Goal: Task Accomplishment & Management: Manage account settings

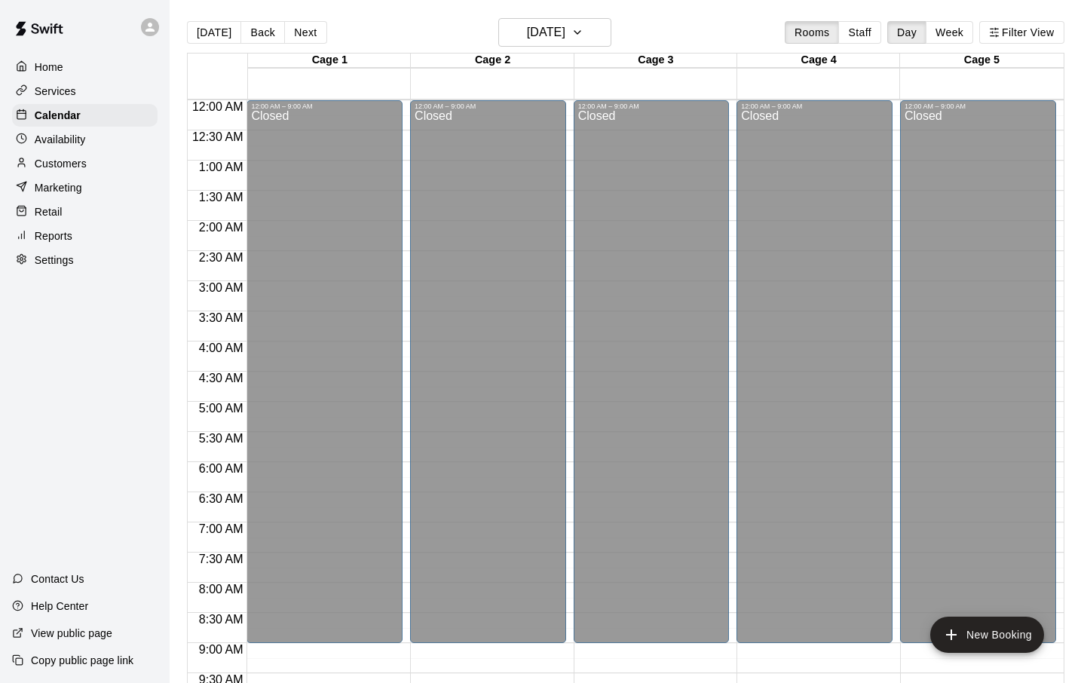
scroll to position [770, 0]
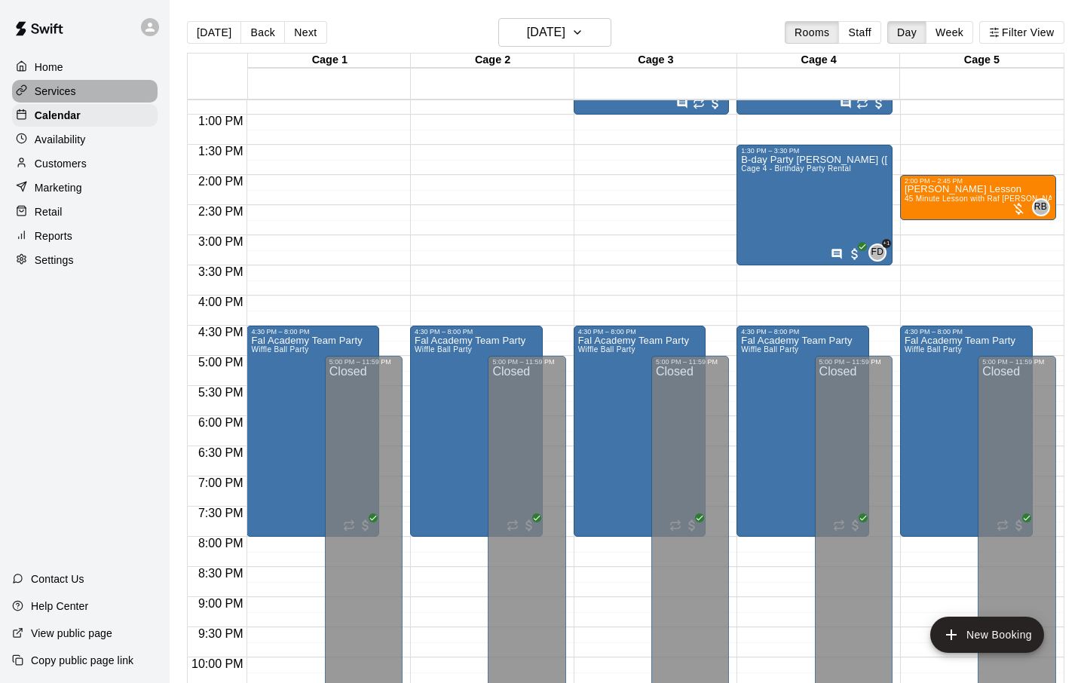
click at [35, 86] on p "Services" at bounding box center [55, 91] width 41 height 15
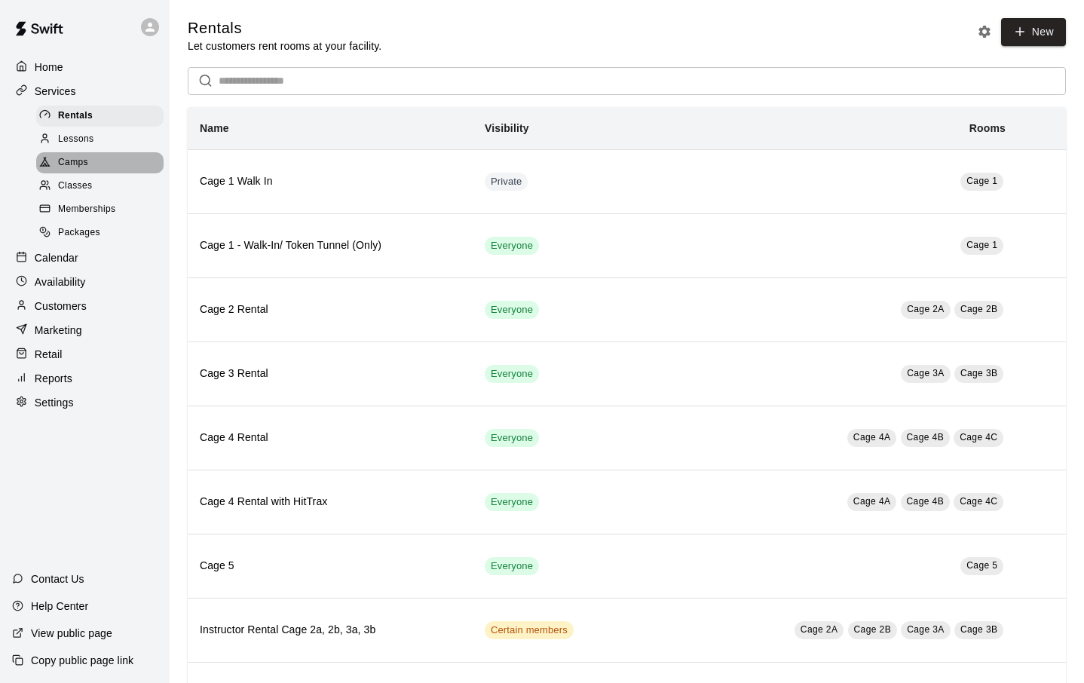
click at [78, 158] on span "Camps" at bounding box center [73, 162] width 30 height 15
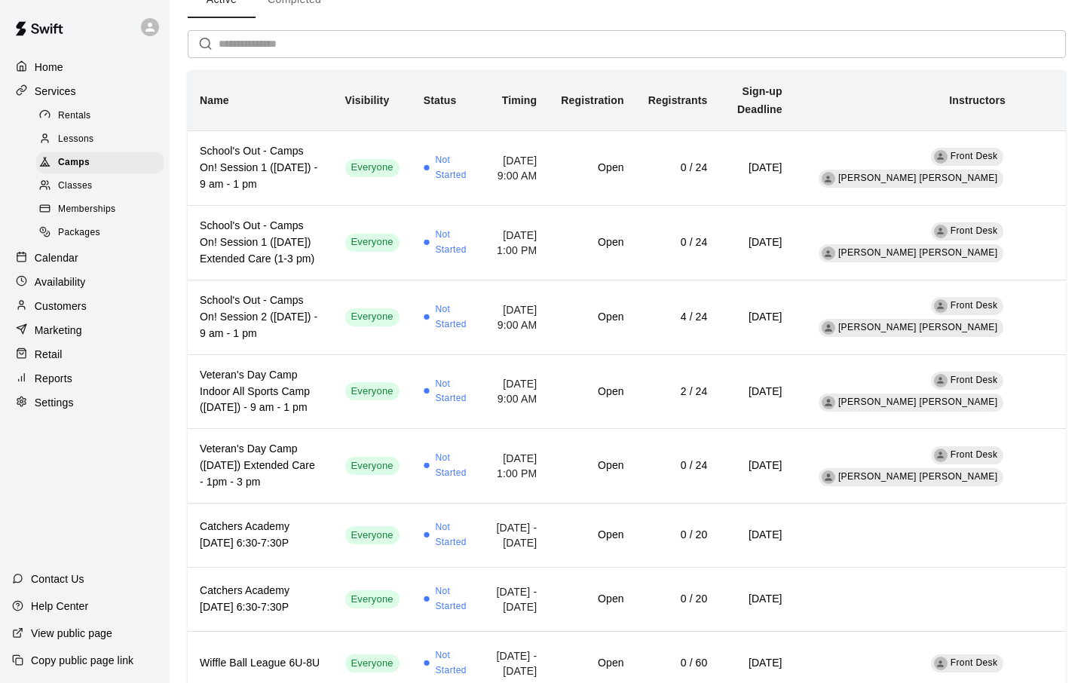
scroll to position [12, 0]
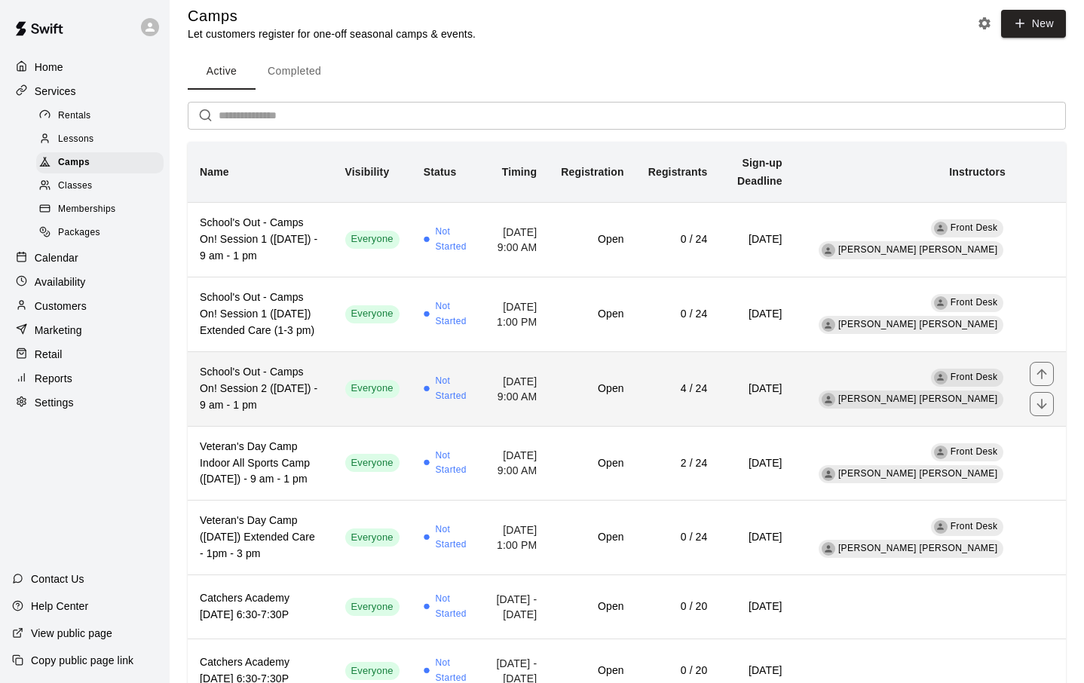
click at [708, 386] on h6 "4 / 24" at bounding box center [679, 389] width 60 height 17
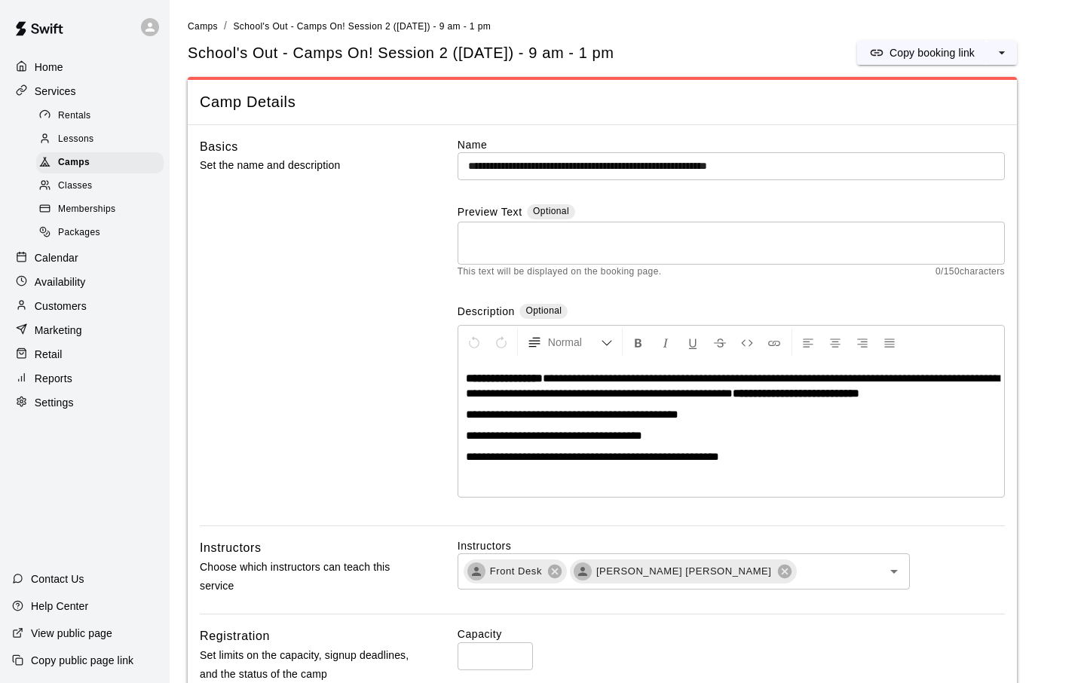
click at [55, 303] on p "Customers" at bounding box center [61, 306] width 52 height 15
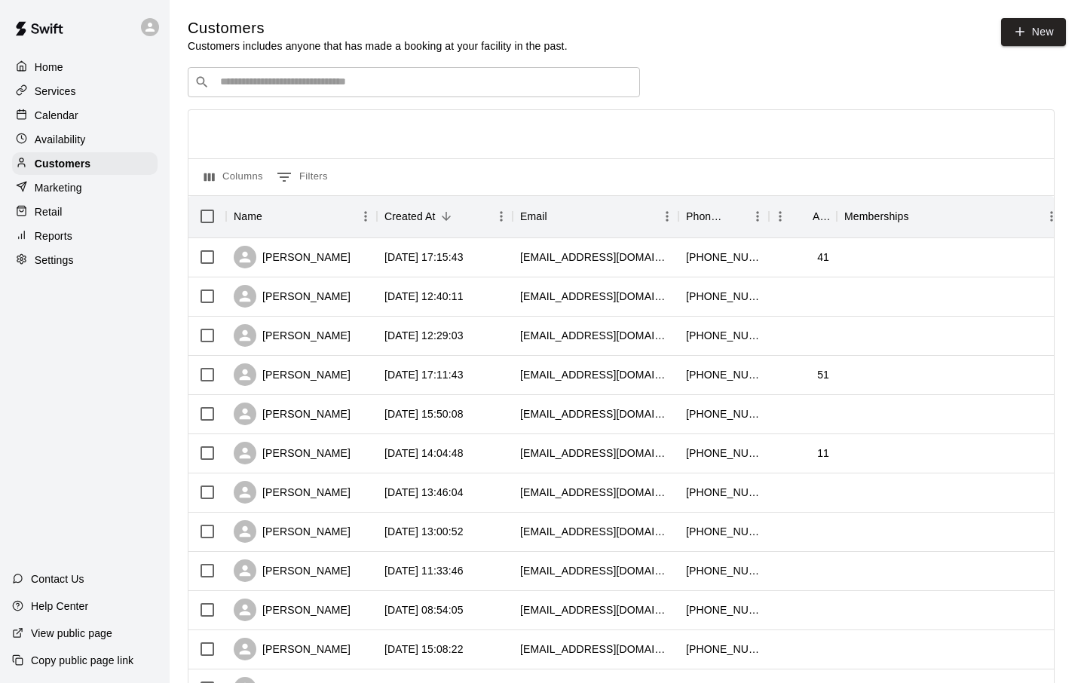
click at [281, 77] on input "Search customers by name or email" at bounding box center [425, 82] width 418 height 15
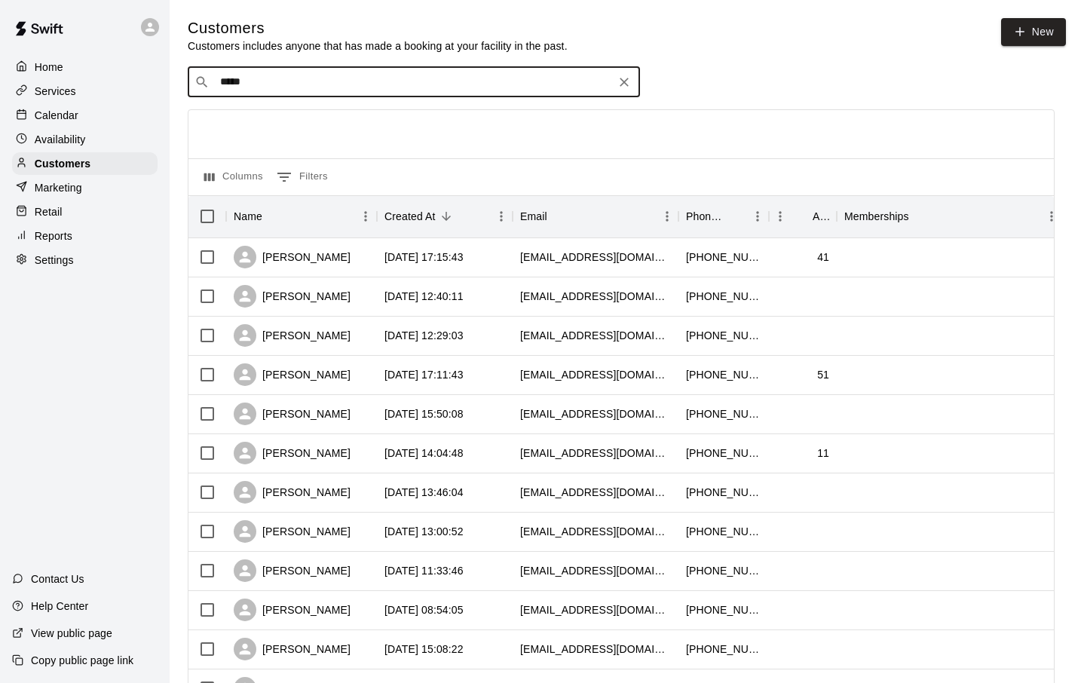
type input "******"
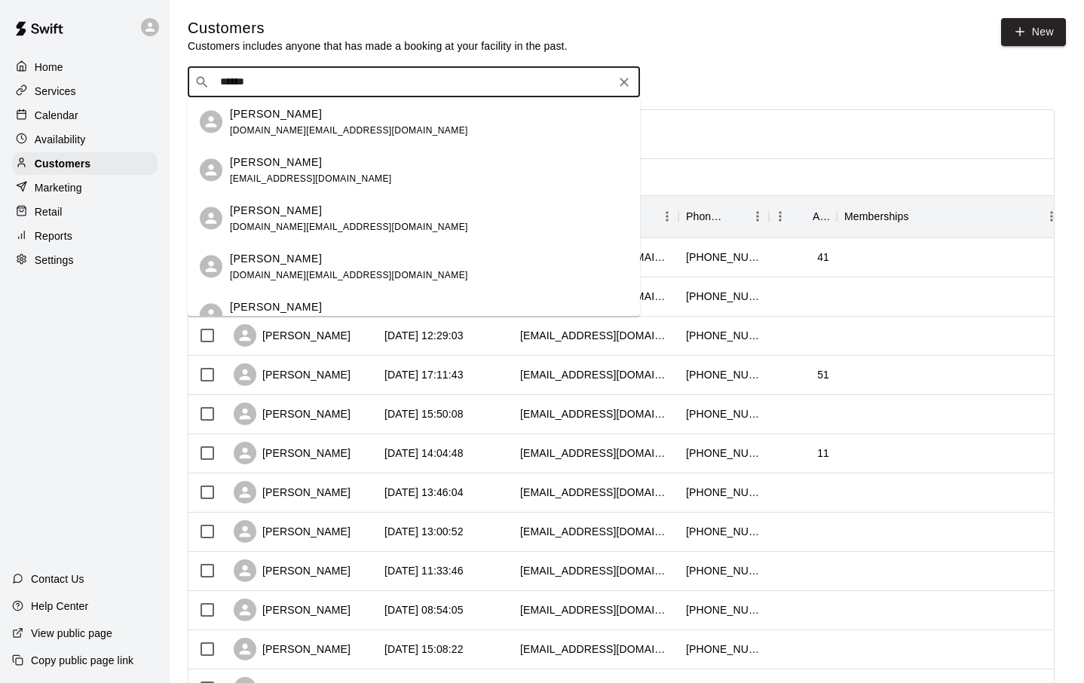
click at [274, 118] on p "[PERSON_NAME]" at bounding box center [276, 114] width 92 height 16
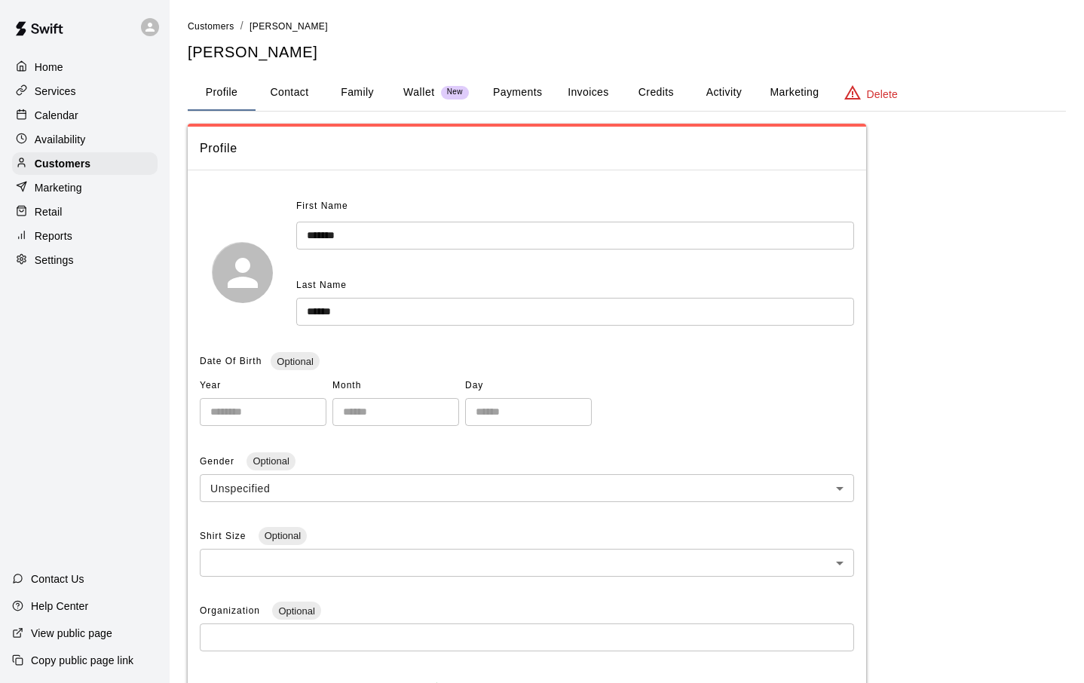
click at [523, 92] on button "Payments" at bounding box center [517, 93] width 73 height 36
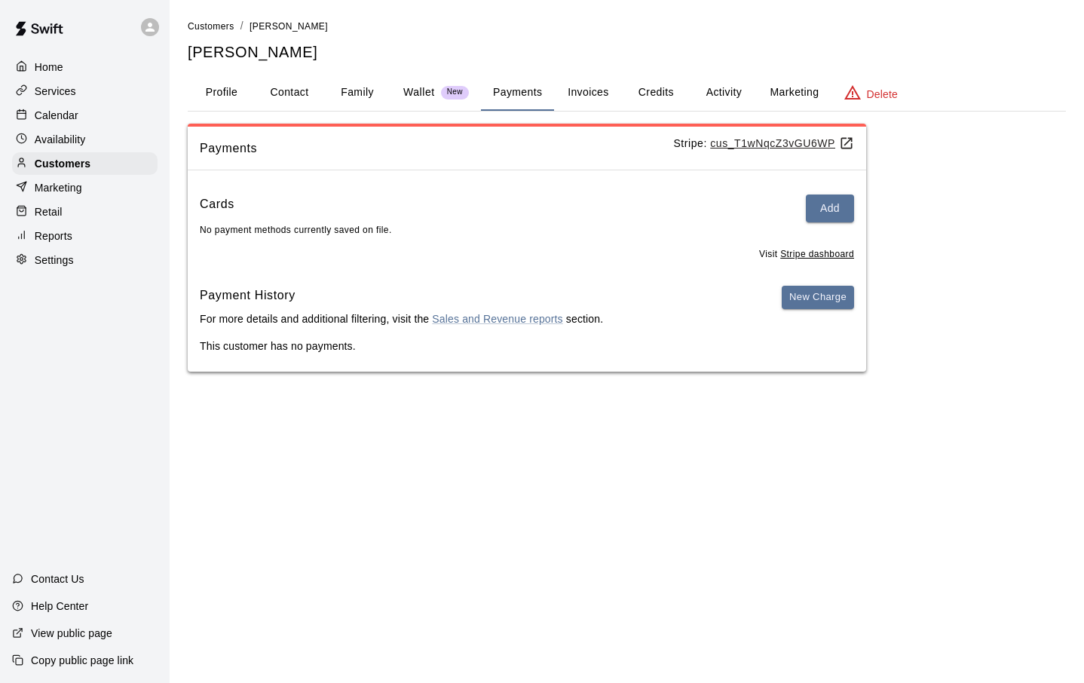
click at [425, 90] on p "Wallet" at bounding box center [419, 92] width 32 height 16
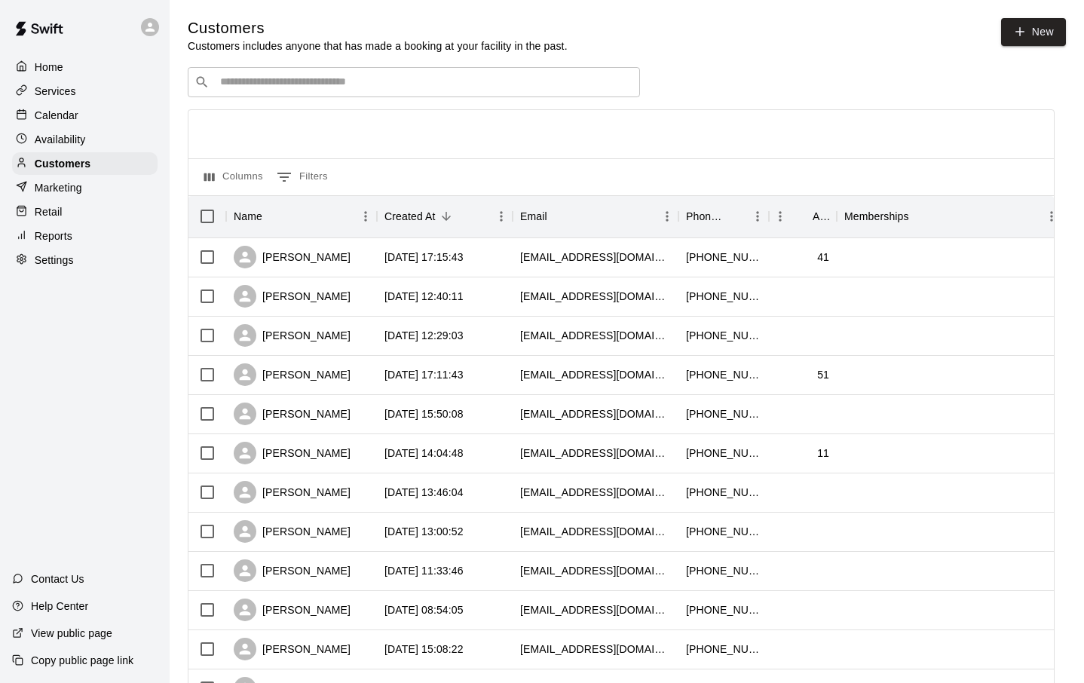
click at [244, 75] on input "Search customers by name or email" at bounding box center [425, 82] width 418 height 15
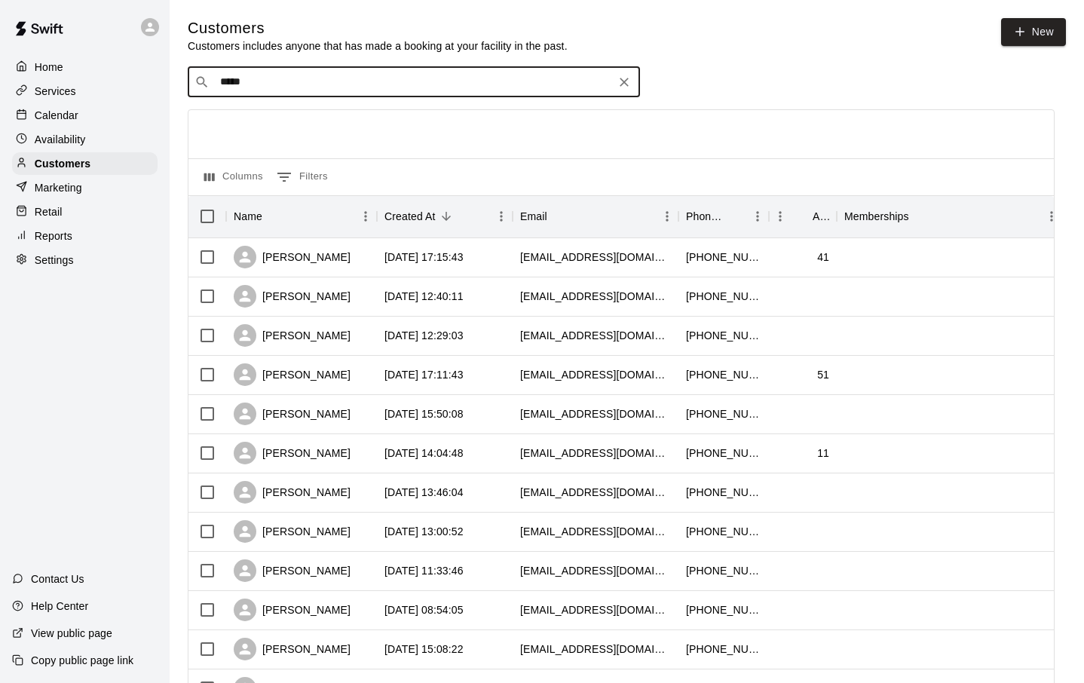
type input "******"
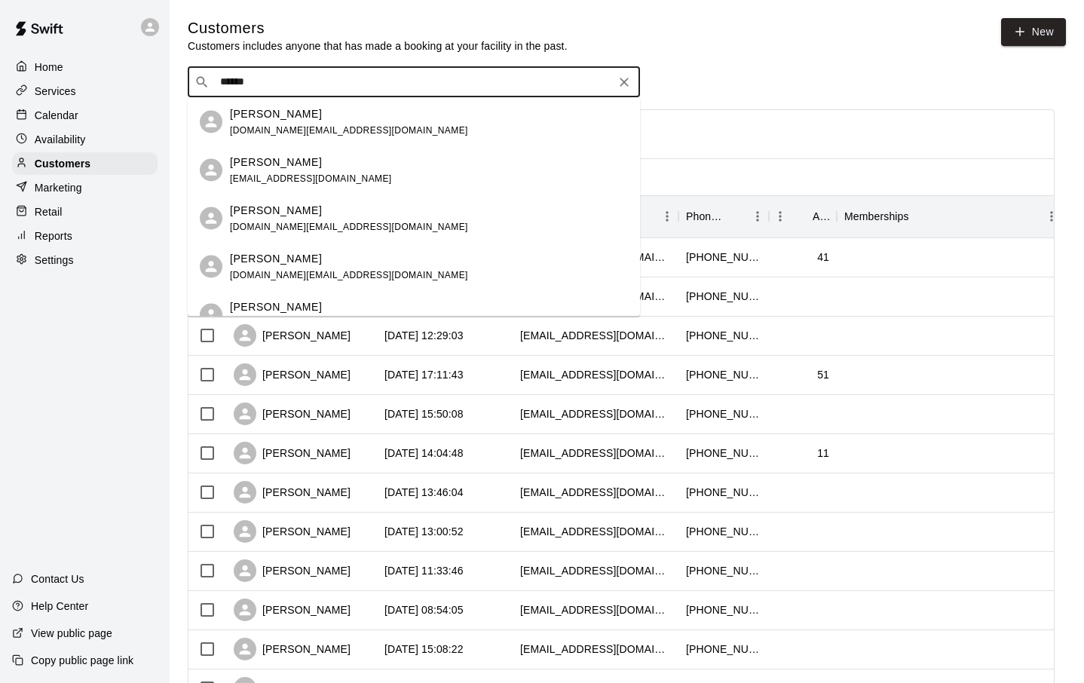
click at [267, 169] on p "[PERSON_NAME]" at bounding box center [276, 162] width 92 height 16
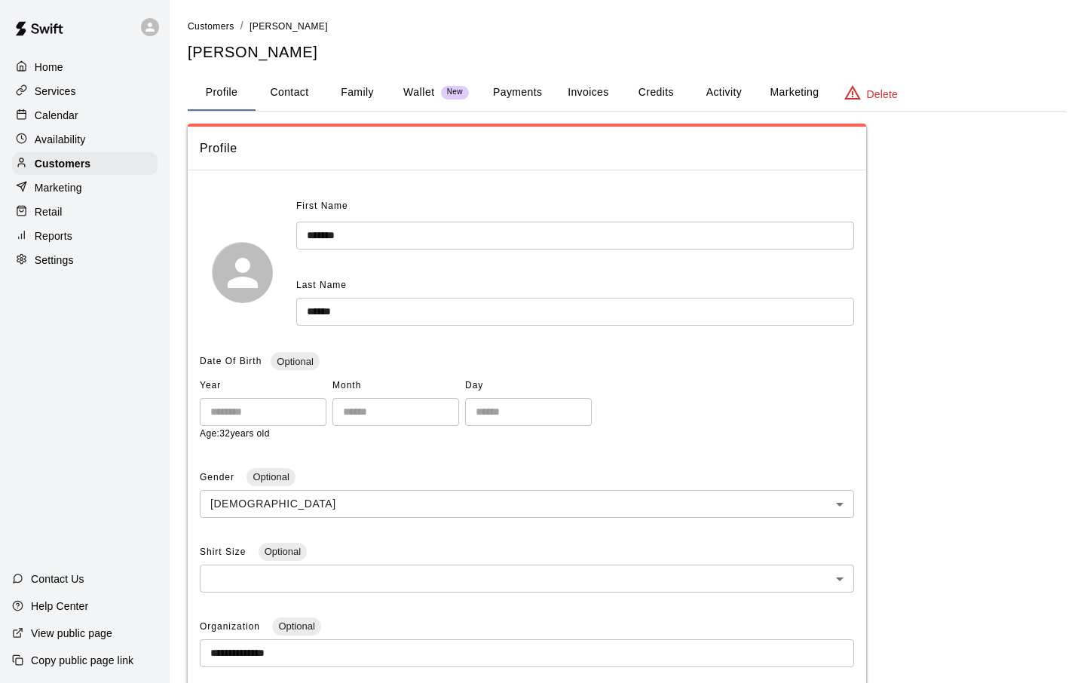
click at [511, 95] on button "Payments" at bounding box center [517, 93] width 73 height 36
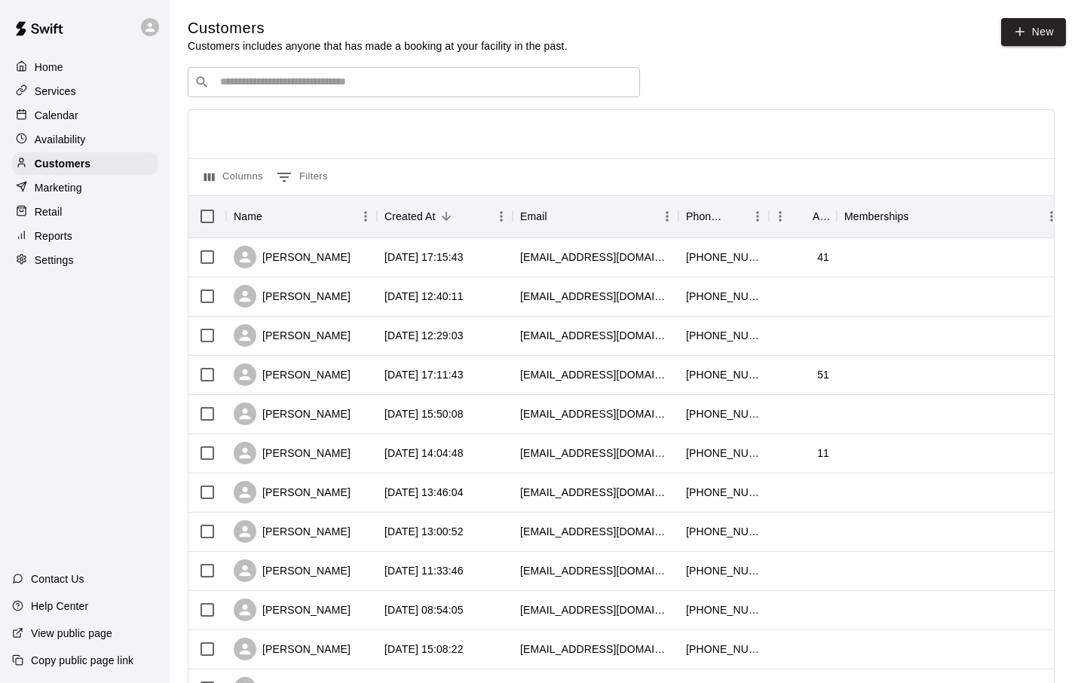
click at [281, 69] on div "​ ​" at bounding box center [414, 82] width 452 height 30
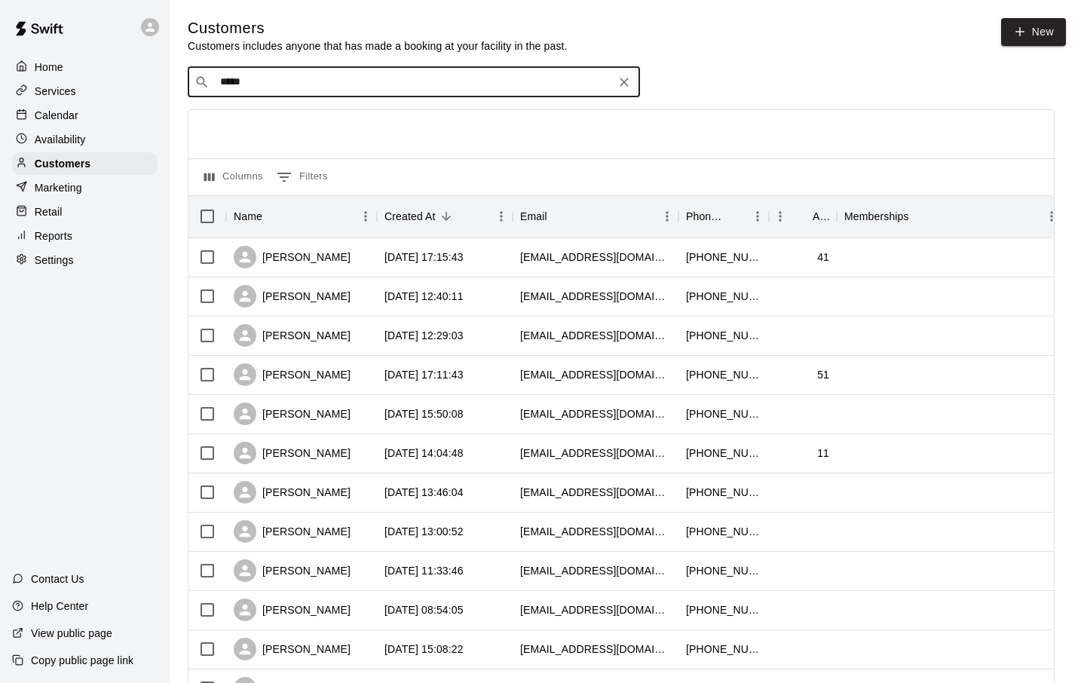
type input "******"
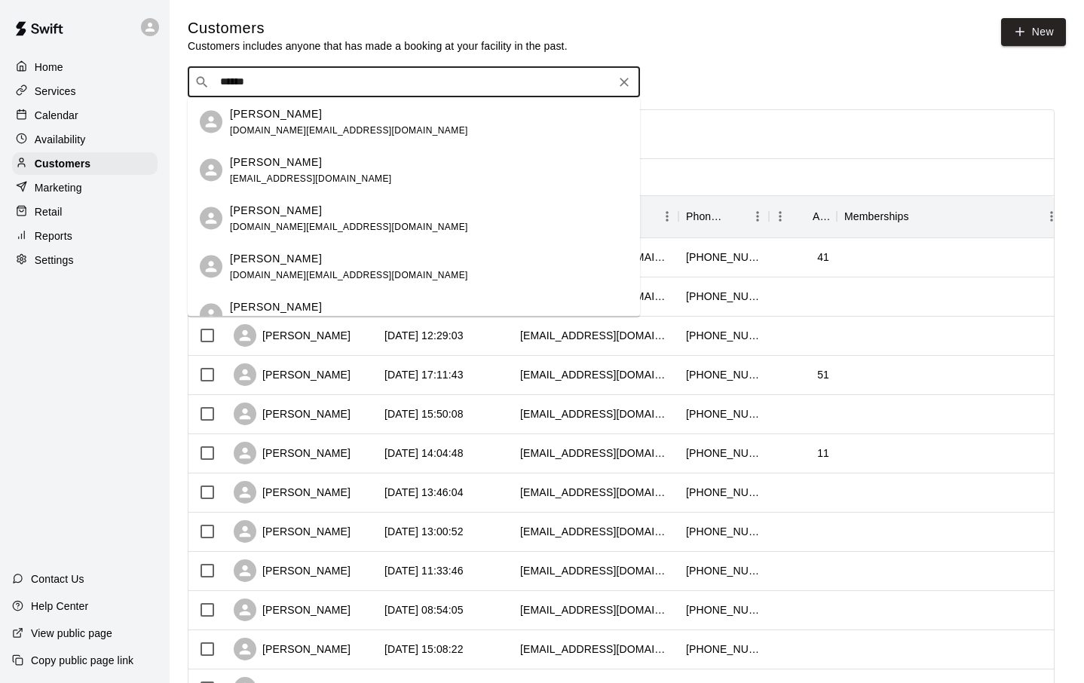
click at [277, 218] on div "[PERSON_NAME] [DOMAIN_NAME][EMAIL_ADDRESS][DOMAIN_NAME]" at bounding box center [349, 218] width 238 height 32
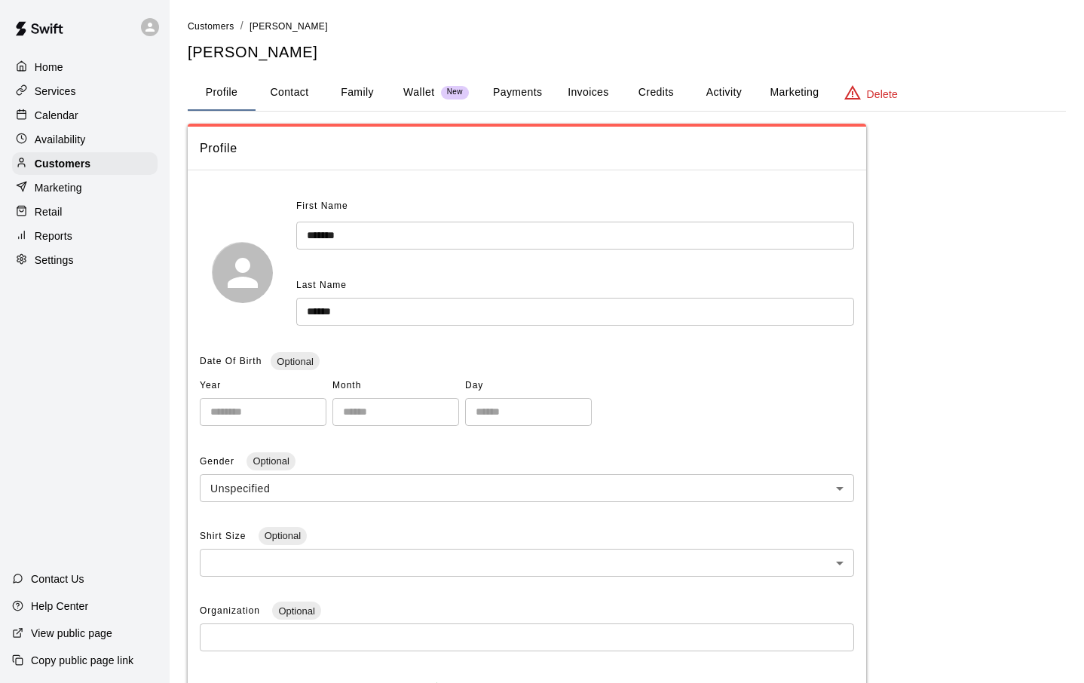
click at [519, 83] on button "Payments" at bounding box center [517, 93] width 73 height 36
